Goal: Task Accomplishment & Management: Complete application form

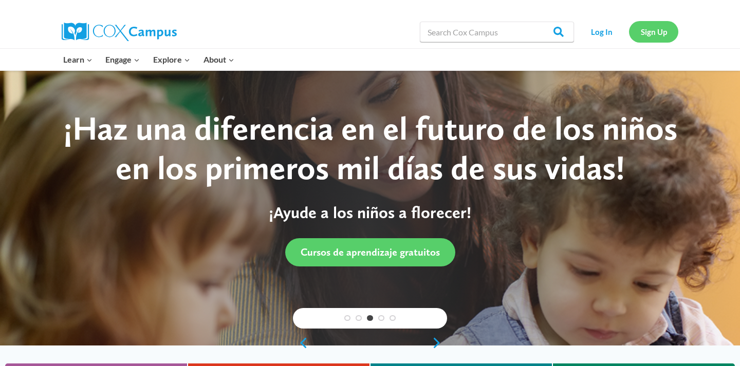
click at [651, 30] on link "Sign Up" at bounding box center [653, 31] width 49 height 21
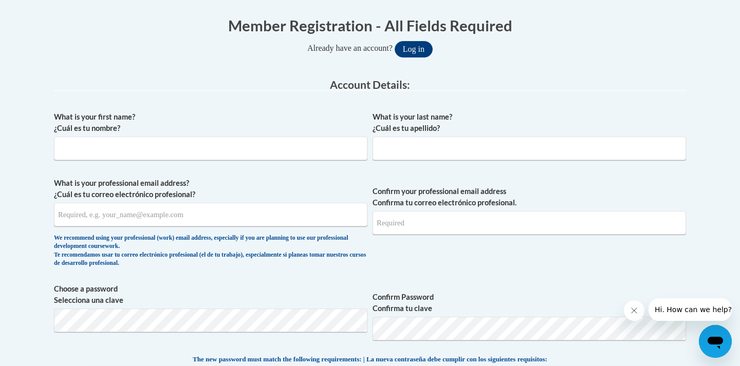
scroll to position [204, 0]
click at [267, 154] on input "What is your first name? ¿Cuál es tu nombre?" at bounding box center [210, 148] width 313 height 24
type input "[PERSON_NAME]"
type input "Thomson"
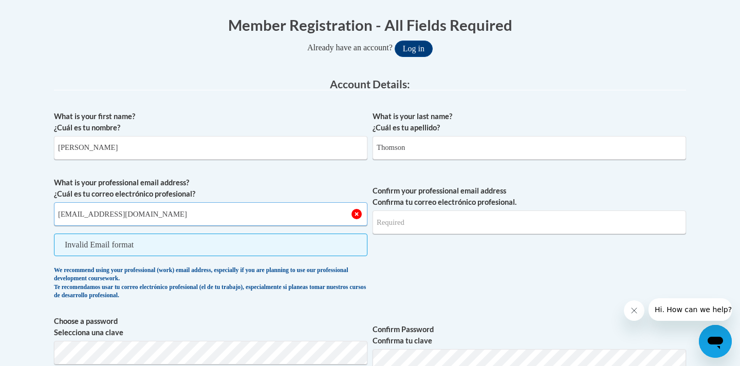
type input "[EMAIL_ADDRESS][DOMAIN_NAME]"
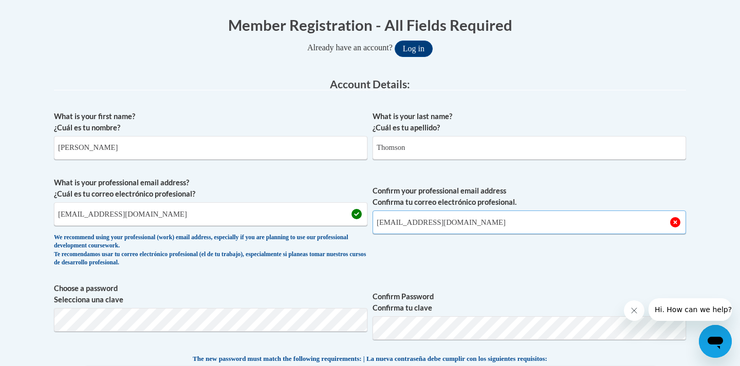
type input "[EMAIL_ADDRESS][DOMAIN_NAME]"
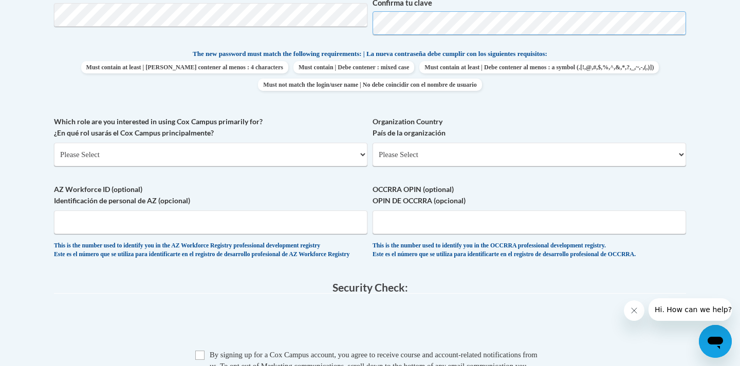
scroll to position [519, 0]
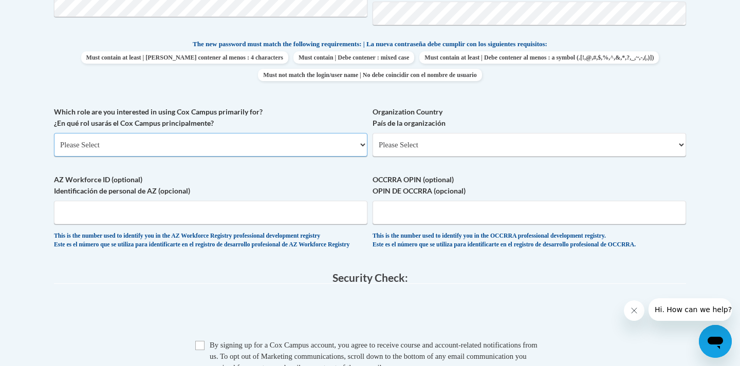
click at [267, 147] on select "Please Select College/University | Colegio/Universidad Community/Nonprofit Part…" at bounding box center [210, 145] width 313 height 24
click at [437, 141] on select "Please Select United States | Estados Unidos Outside of the United States | Fue…" at bounding box center [528, 145] width 313 height 24
select select "ad49bcad-a171-4b2e-b99c-48b446064914"
click at [372, 133] on select "Please Select United States | Estados Unidos Outside of the United States | Fue…" at bounding box center [528, 145] width 313 height 24
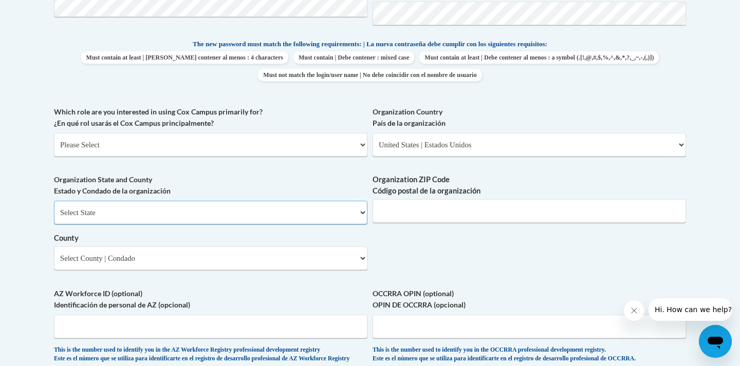
click at [203, 215] on select "Select State Alabama Alaska Arizona Arkansas California Colorado Connecticut De…" at bounding box center [210, 213] width 313 height 24
select select "Georgia"
click at [54, 201] on select "Select State Alabama Alaska Arizona Arkansas California Colorado Connecticut De…" at bounding box center [210, 213] width 313 height 24
click at [457, 215] on input "Organization ZIP Code Código postal de la organización" at bounding box center [528, 211] width 313 height 24
click at [329, 144] on select "Please Select College/University | Colegio/Universidad Community/Nonprofit Part…" at bounding box center [210, 145] width 313 height 24
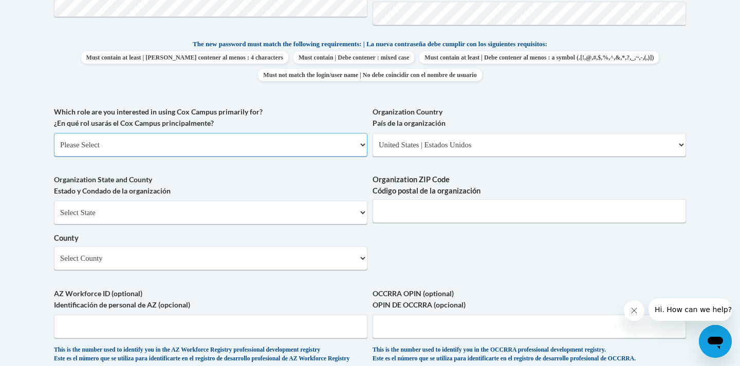
select select "5a18ea06-2b54-4451-96f2-d152daf9eac5"
click at [54, 133] on select "Please Select College/University | Colegio/Universidad Community/Nonprofit Part…" at bounding box center [210, 145] width 313 height 24
select select "null"
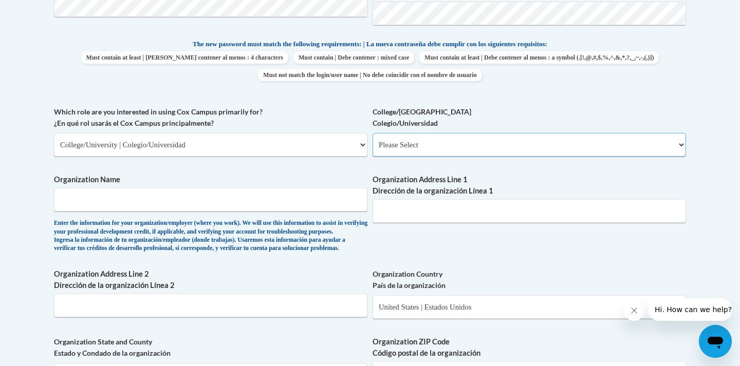
click at [434, 150] on select "Please Select College/University Staff | Empleado universitario College/Univers…" at bounding box center [528, 145] width 313 height 24
select select "99b32b07-cffc-426c-8bf6-0cd77760d84b"
click at [372, 133] on select "Please Select College/University Staff | Empleado universitario College/Univers…" at bounding box center [528, 145] width 313 height 24
click at [212, 207] on input "Organization Name" at bounding box center [210, 200] width 313 height 24
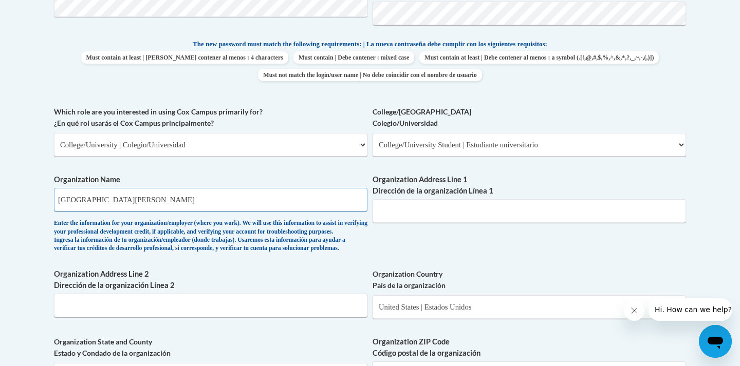
type input "Young Harris College"
click at [475, 213] on input "Organization Address Line 1 Dirección de la organización Línea 1" at bounding box center [528, 211] width 313 height 24
type input "1"
click at [487, 257] on div "What is your first name? ¿Cuál es tu nombre? Samantha What is your last name? ¿…" at bounding box center [370, 163] width 632 height 745
click at [457, 209] on input "Organization Address Line 1 Dirección de la organización Línea 1" at bounding box center [528, 211] width 313 height 24
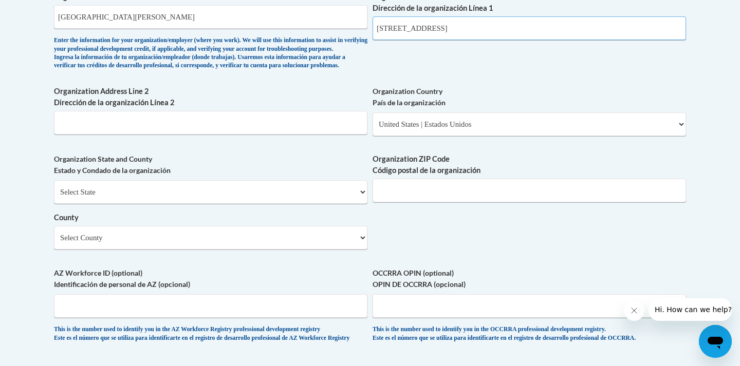
scroll to position [705, 0]
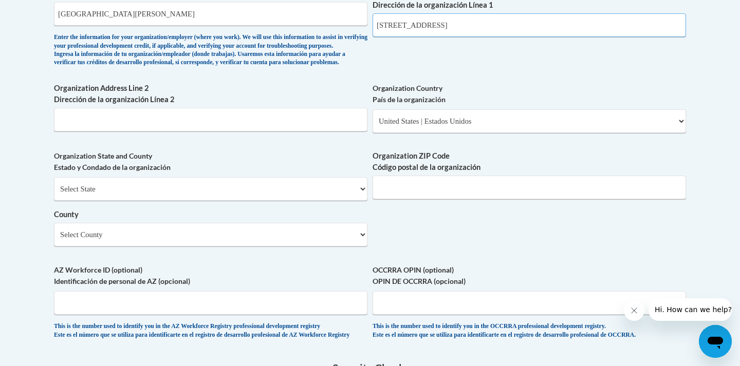
type input "1 College St"
click at [287, 201] on select "Select State Alabama Alaska Arizona Arkansas California Colorado Connecticut De…" at bounding box center [210, 189] width 313 height 24
select select "Georgia"
click at [54, 194] on select "Select State Alabama Alaska Arizona Arkansas California Colorado Connecticut De…" at bounding box center [210, 189] width 313 height 24
click at [420, 199] on input "Organization ZIP Code Código postal de la organización" at bounding box center [528, 188] width 313 height 24
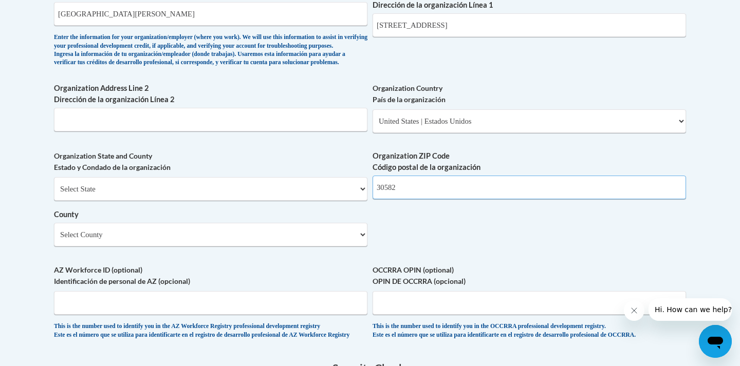
type input "30582"
click at [354, 247] on select "Select County Appling Atkinson Bacon Baker Baldwin Banks Barrow Bartow Ben Hill…" at bounding box center [210, 235] width 313 height 24
select select "Towns"
click at [54, 240] on select "Select County Appling Atkinson Bacon Baker Baldwin Banks Barrow Bartow Ben Hill…" at bounding box center [210, 235] width 313 height 24
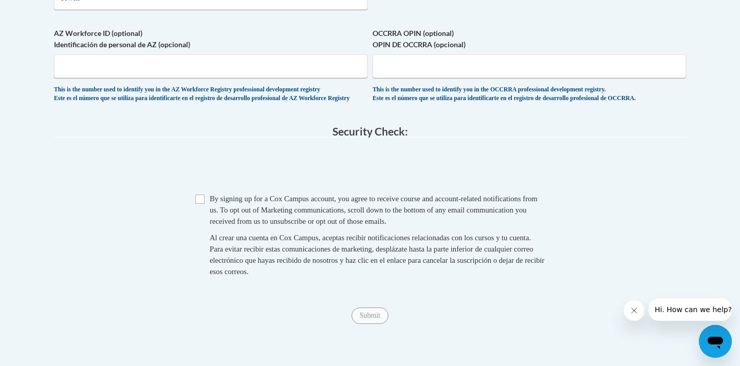
scroll to position [943, 0]
click at [201, 203] on input "Checkbox" at bounding box center [199, 198] width 9 height 9
checkbox input "true"
click at [368, 324] on input "Submit" at bounding box center [369, 315] width 37 height 16
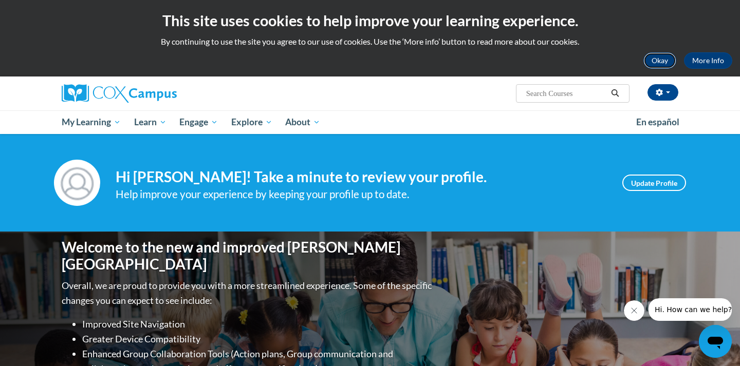
click at [660, 62] on button "Okay" at bounding box center [659, 60] width 33 height 16
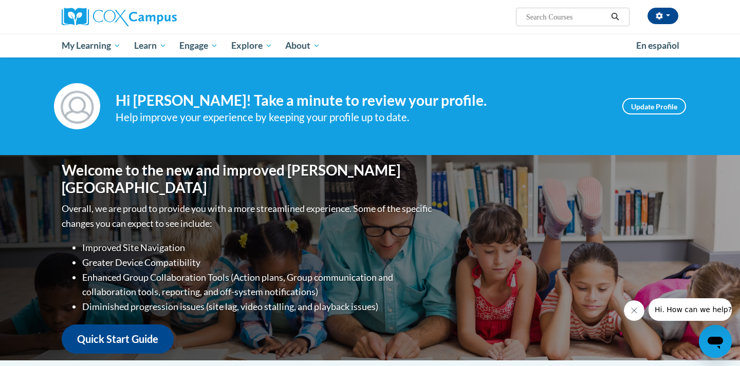
click at [635, 309] on icon "Close message from company" at bounding box center [634, 311] width 8 height 8
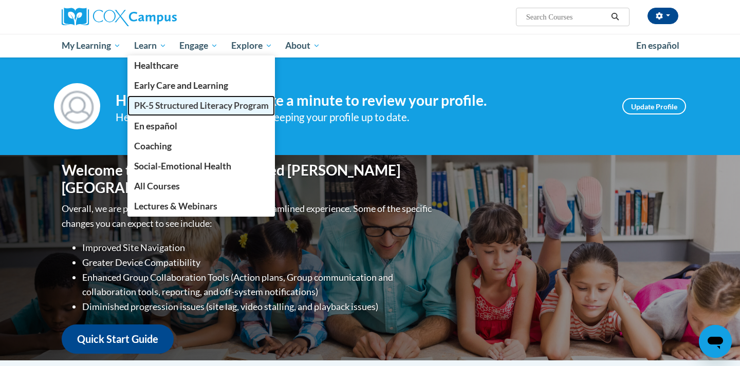
click at [164, 106] on span "PK-5 Structured Literacy Program" at bounding box center [201, 105] width 135 height 11
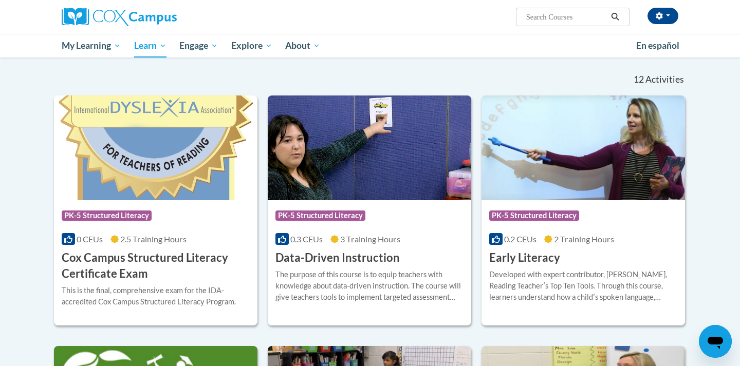
scroll to position [301, 0]
